Goal: Check status

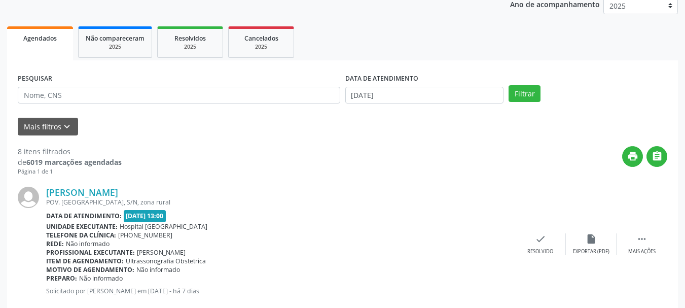
scroll to position [126, 0]
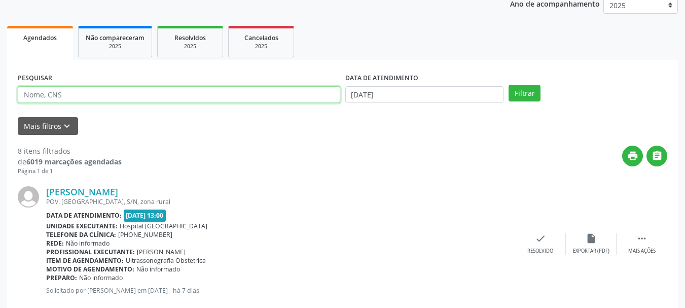
click at [74, 97] on input "text" at bounding box center [179, 94] width 323 height 17
type input "edilene o"
click at [509, 85] on button "Filtrar" at bounding box center [525, 93] width 32 height 17
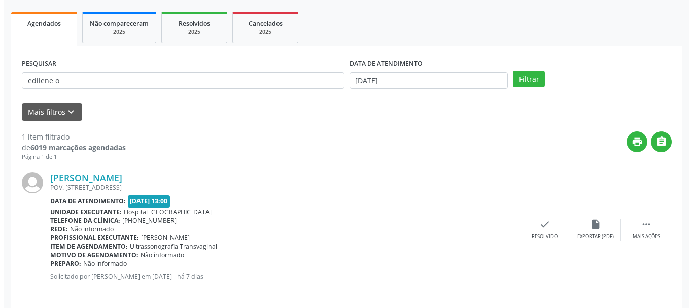
scroll to position [148, 0]
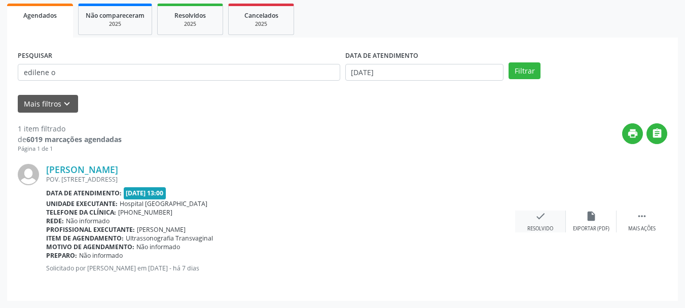
click at [534, 220] on div "check Resolvido" at bounding box center [540, 221] width 51 height 22
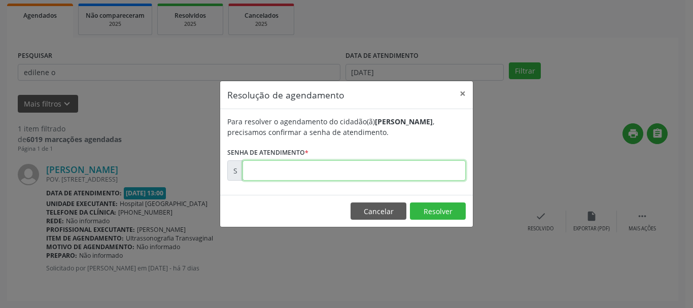
click at [400, 171] on input "text" at bounding box center [353, 170] width 223 height 20
type input "00178643"
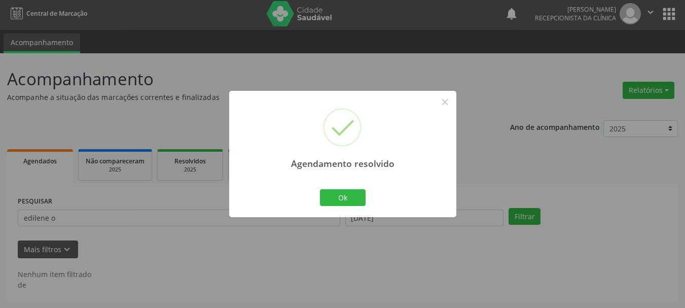
scroll to position [3, 0]
click at [356, 194] on button "Ok" at bounding box center [343, 197] width 46 height 17
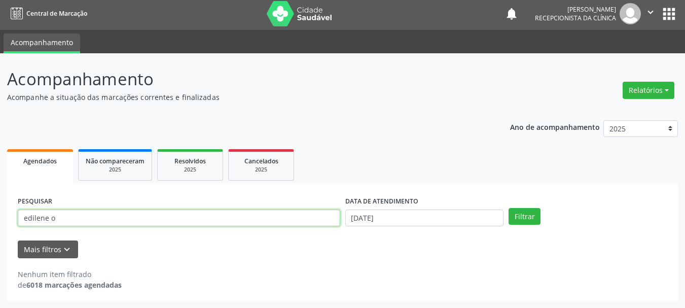
drag, startPoint x: 82, startPoint y: 219, endPoint x: 17, endPoint y: 235, distance: 67.4
click at [0, 226] on div "Acompanhamento Acompanhe a situação das marcações correntes e finalizadas Relat…" at bounding box center [342, 180] width 685 height 255
type input "[PERSON_NAME]"
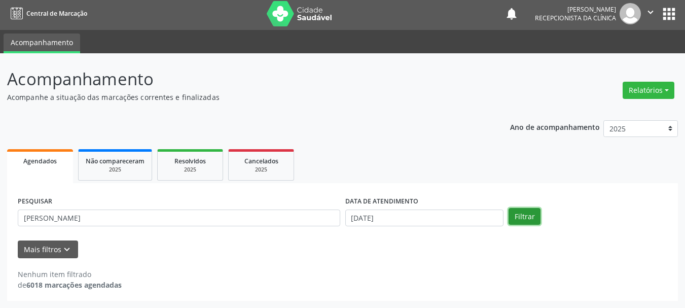
click at [516, 212] on button "Filtrar" at bounding box center [525, 216] width 32 height 17
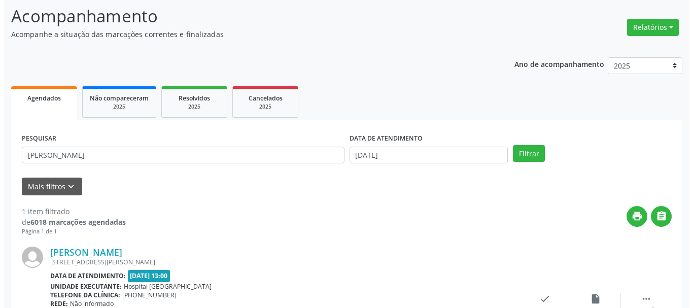
scroll to position [148, 0]
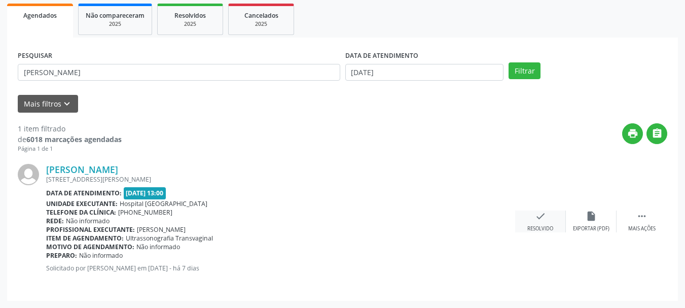
click at [545, 219] on icon "check" at bounding box center [540, 215] width 11 height 11
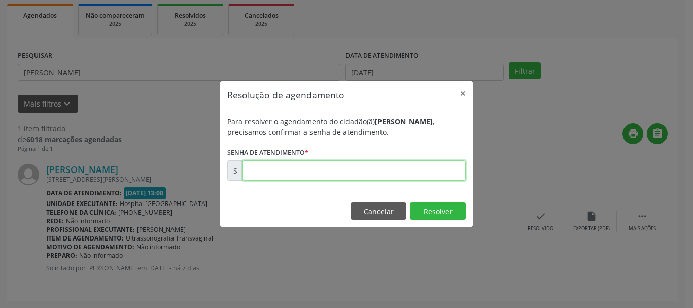
drag, startPoint x: 351, startPoint y: 171, endPoint x: 360, endPoint y: 168, distance: 9.6
click at [351, 168] on input "text" at bounding box center [353, 170] width 223 height 20
type input "00178644"
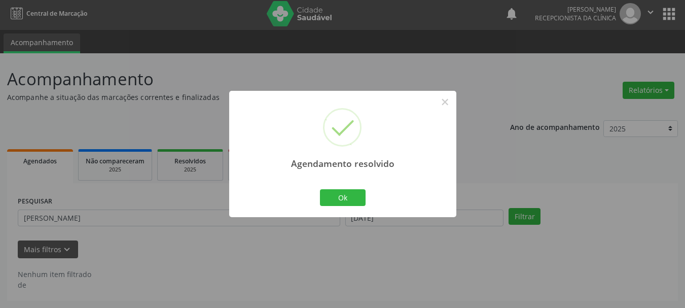
scroll to position [3, 0]
click at [335, 202] on button "Ok" at bounding box center [343, 197] width 46 height 17
